Goal: Information Seeking & Learning: Check status

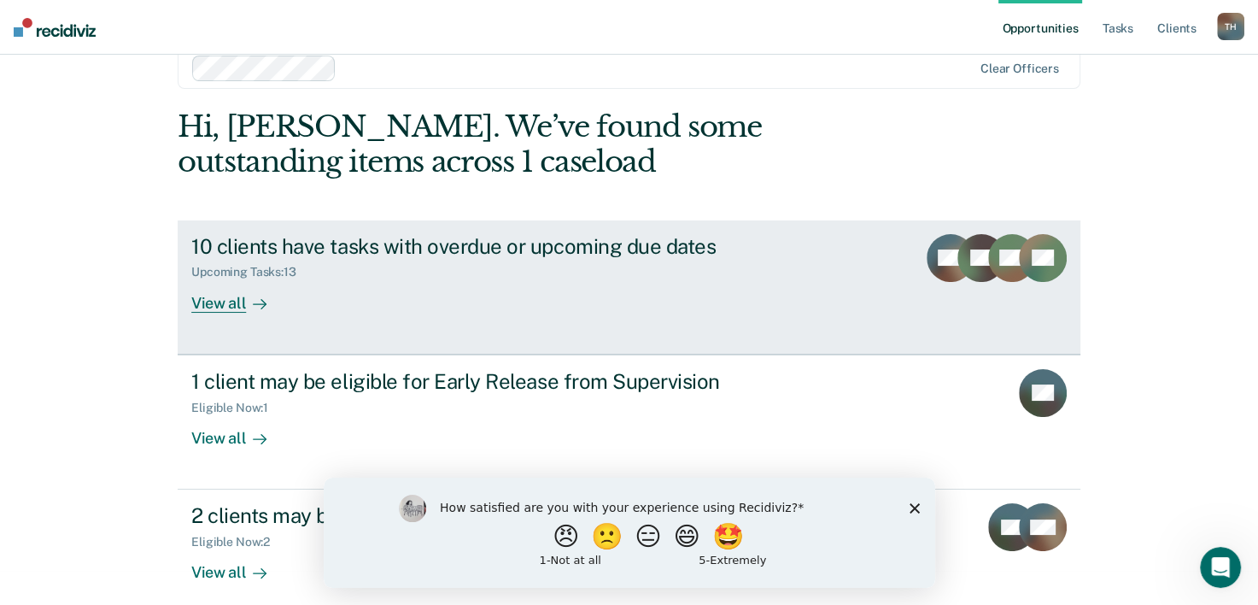
scroll to position [52, 0]
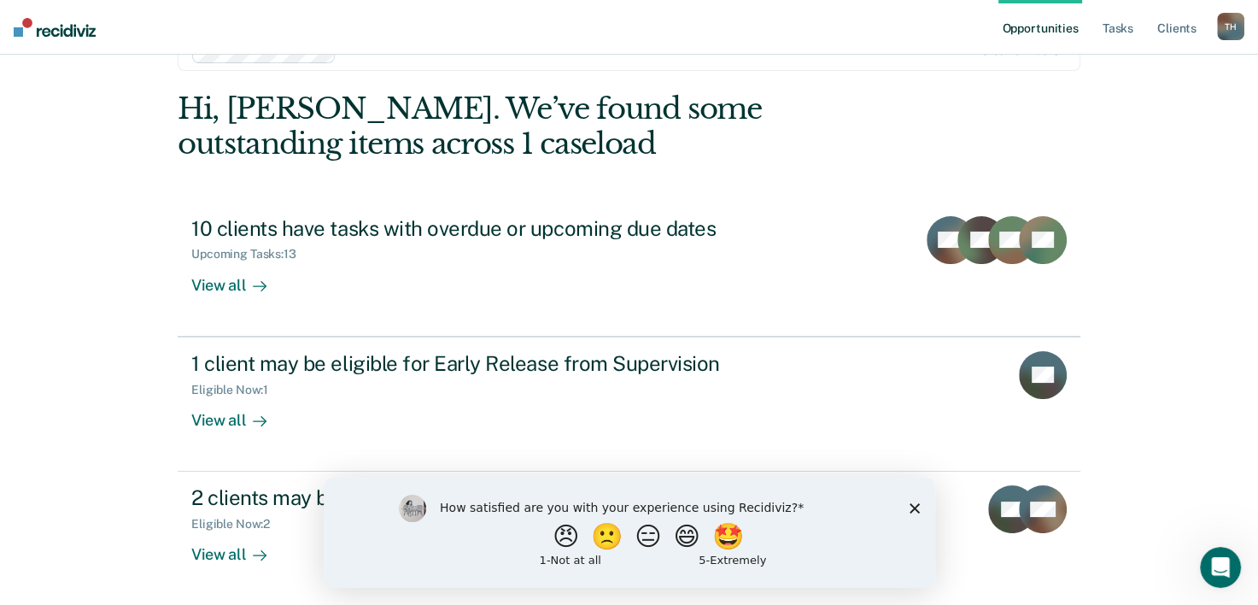
click at [917, 507] on icon "Close survey" at bounding box center [914, 507] width 10 height 10
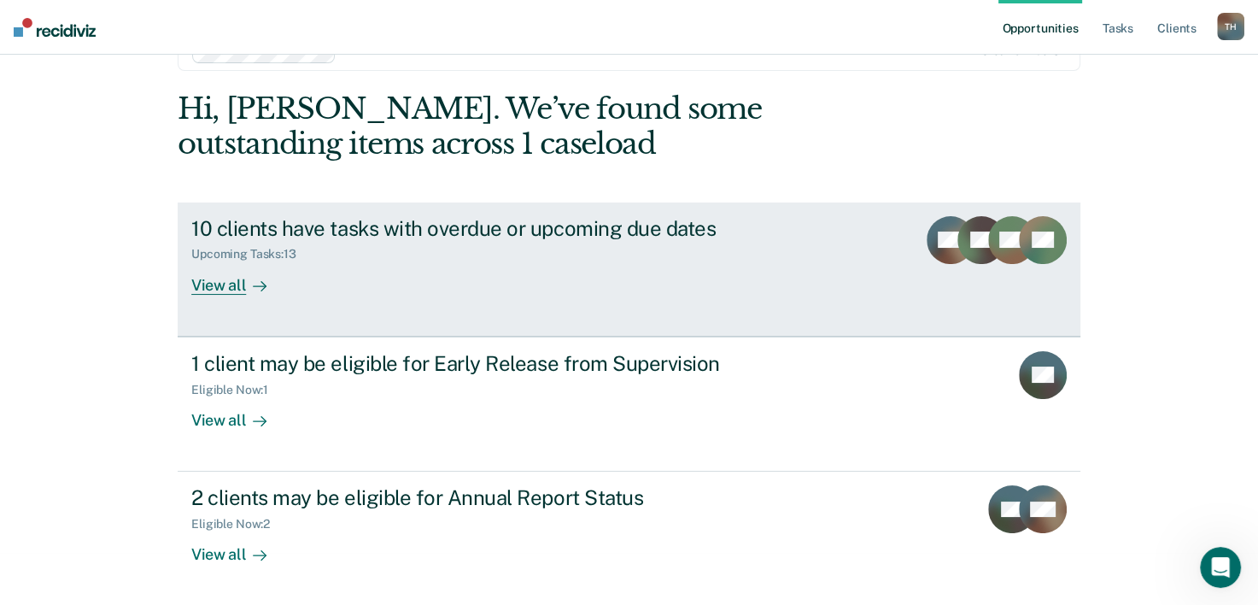
click at [219, 284] on div "View all" at bounding box center [239, 277] width 96 height 33
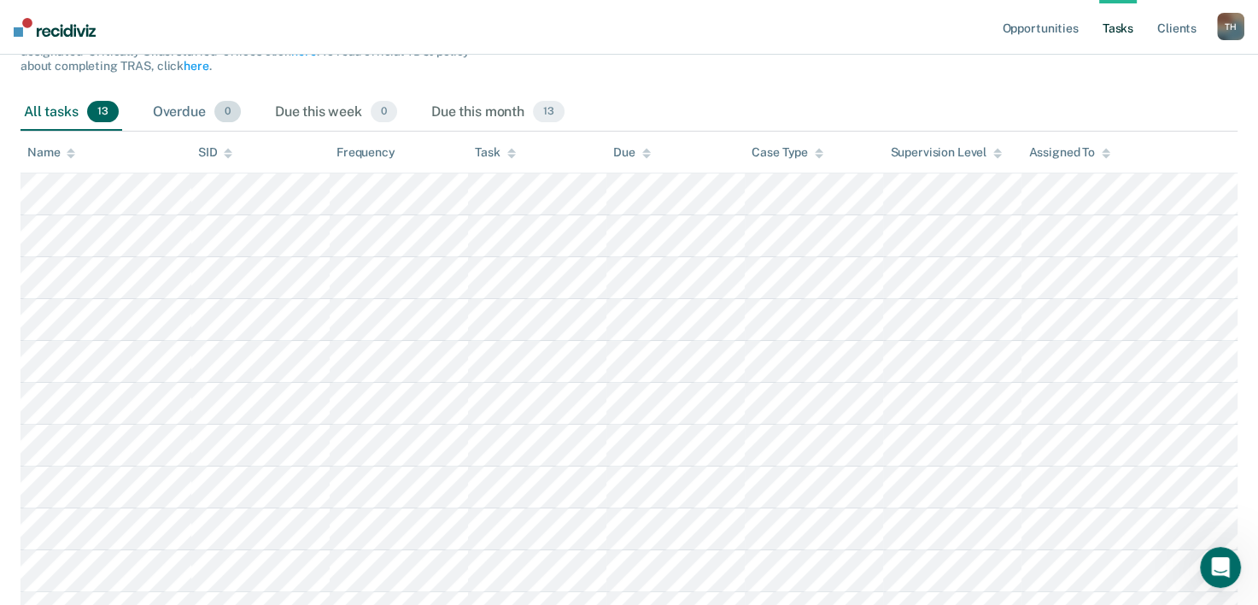
scroll to position [256, 0]
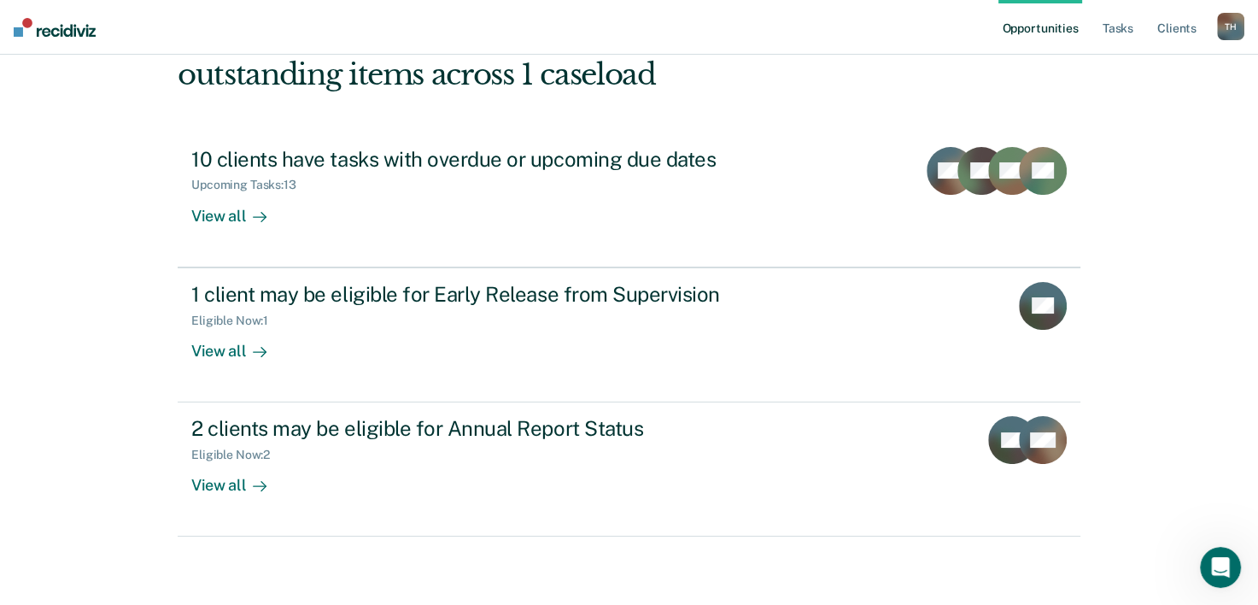
scroll to position [52, 0]
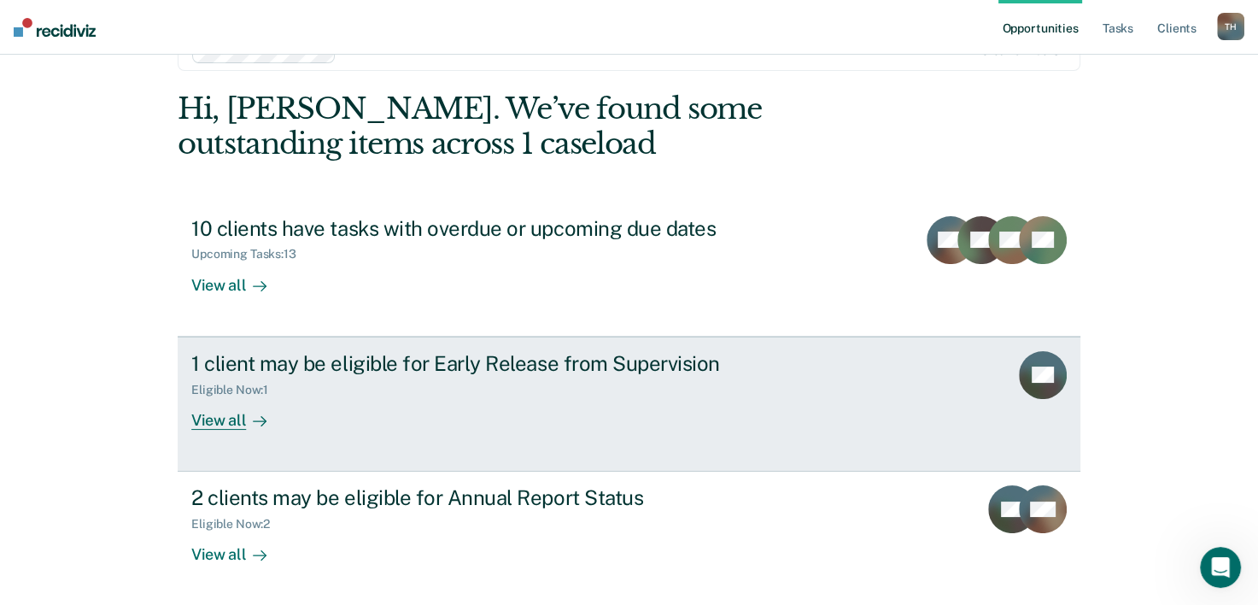
click at [306, 351] on div "1 client may be eligible for Early Release from Supervision" at bounding box center [491, 363] width 600 height 25
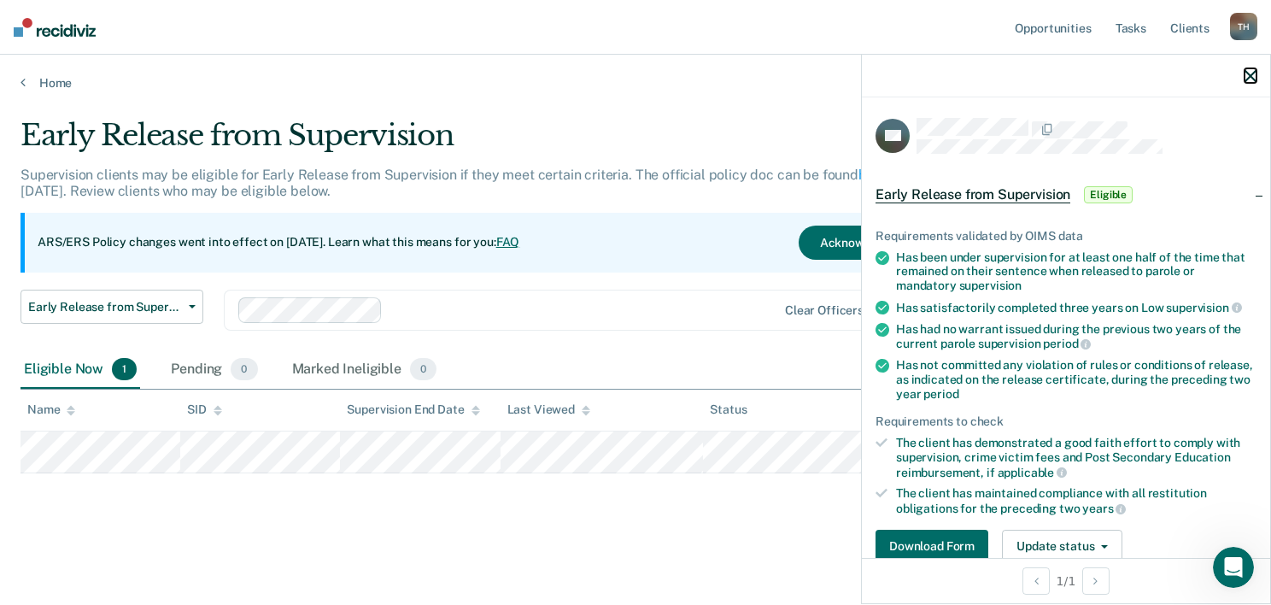
click at [1248, 79] on icon "button" at bounding box center [1251, 76] width 12 height 12
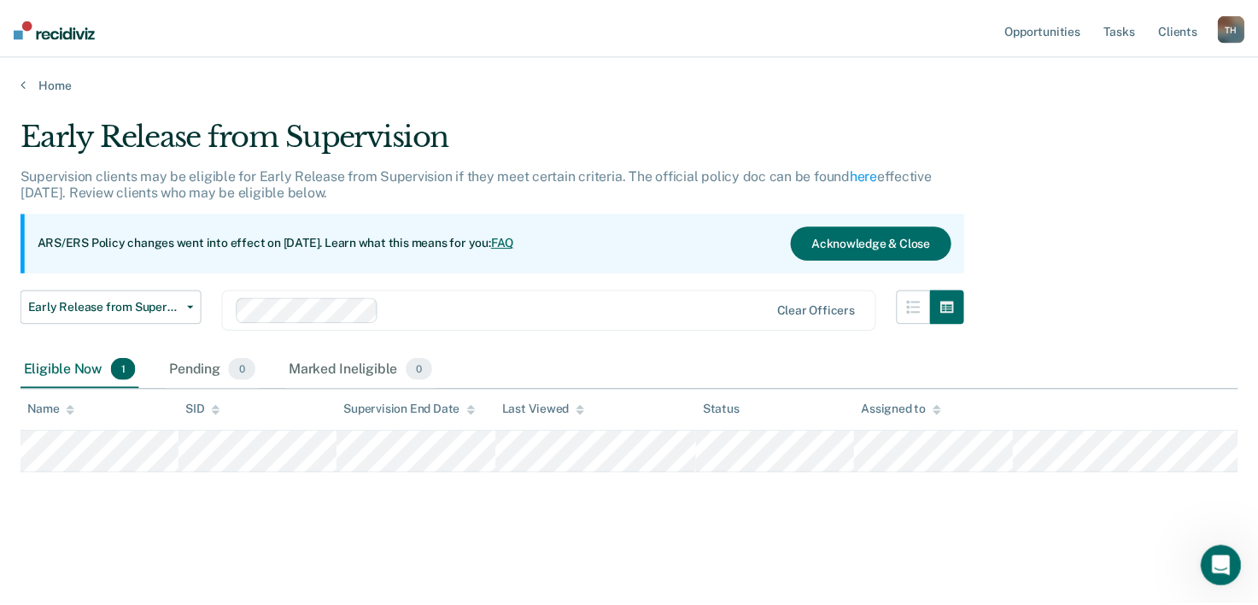
scroll to position [52, 0]
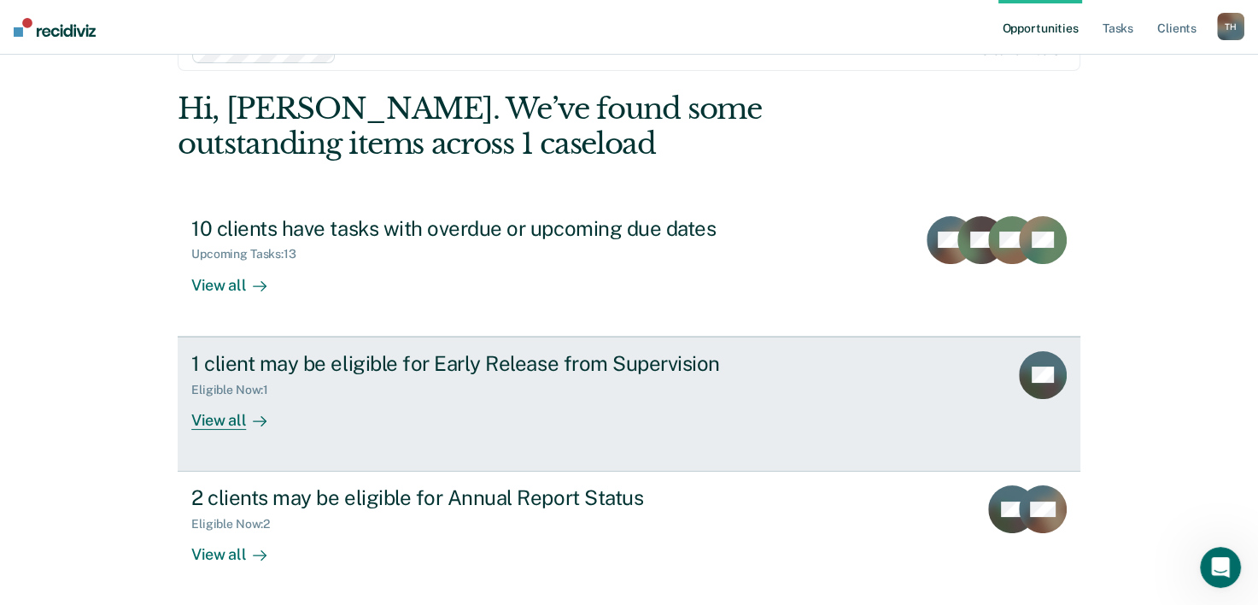
click at [222, 418] on div "View all" at bounding box center [239, 412] width 96 height 33
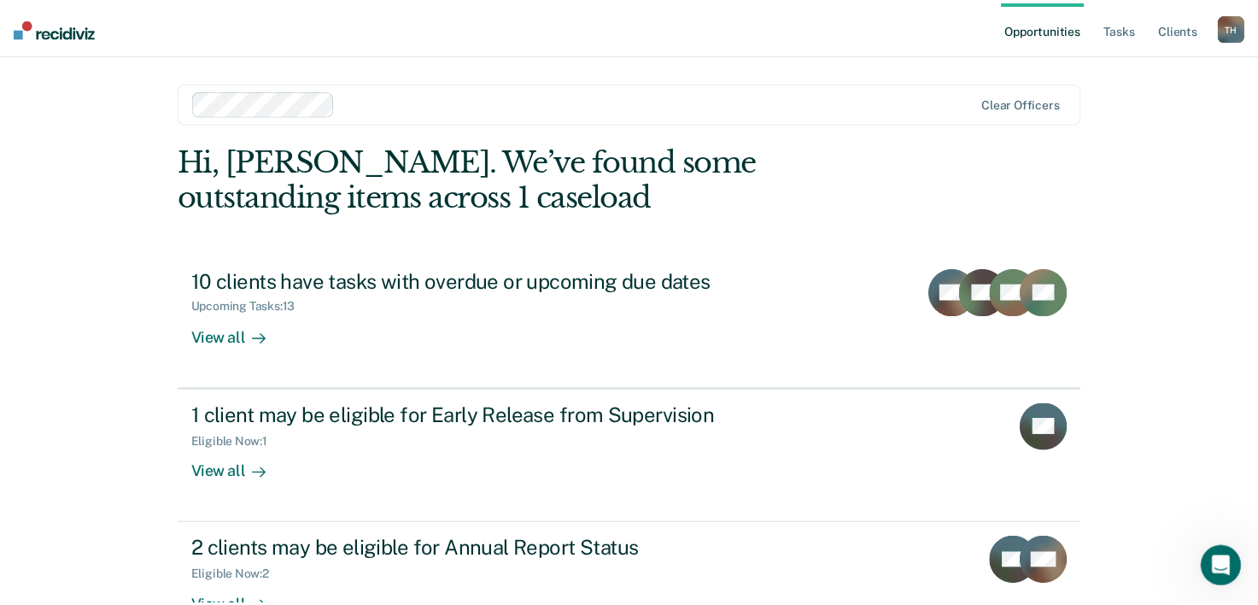
scroll to position [52, 0]
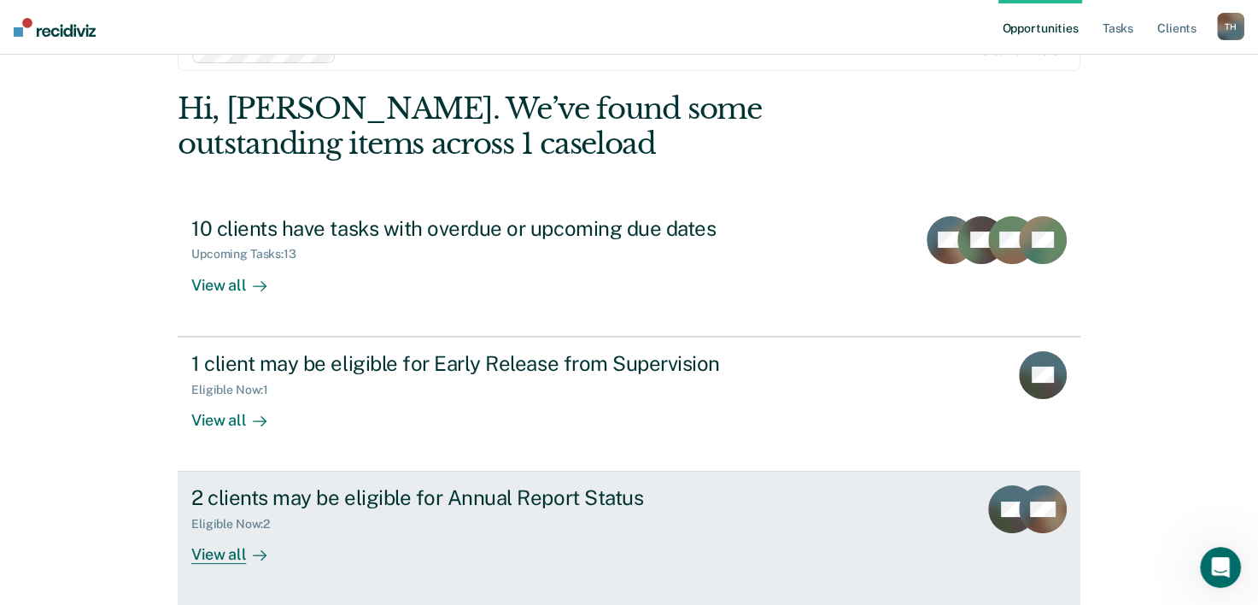
click at [231, 495] on div "2 clients may be eligible for Annual Report Status" at bounding box center [491, 497] width 600 height 25
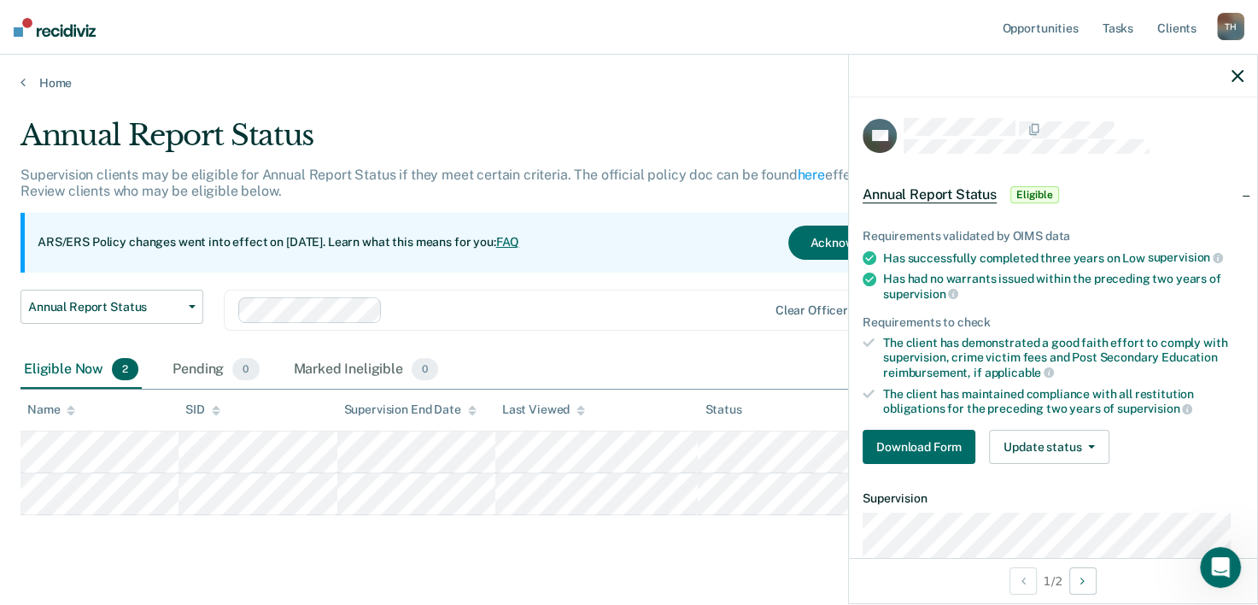
click at [691, 145] on div "Annual Report Status" at bounding box center [493, 142] width 944 height 49
click at [1238, 72] on icon "button" at bounding box center [1238, 76] width 12 height 12
